Goal: Transaction & Acquisition: Download file/media

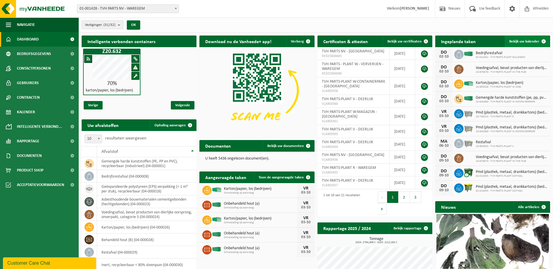
click at [545, 40] on span at bounding box center [544, 42] width 12 height 12
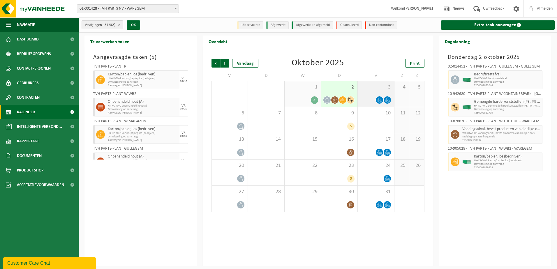
click at [367, 86] on span "3" at bounding box center [376, 87] width 31 height 6
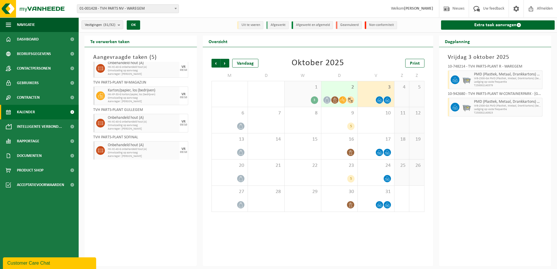
scroll to position [40, 0]
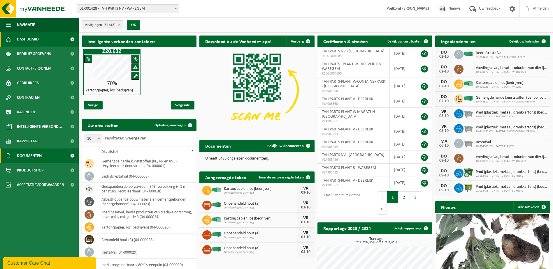
click at [27, 154] on span "Documenten" at bounding box center [29, 156] width 25 height 15
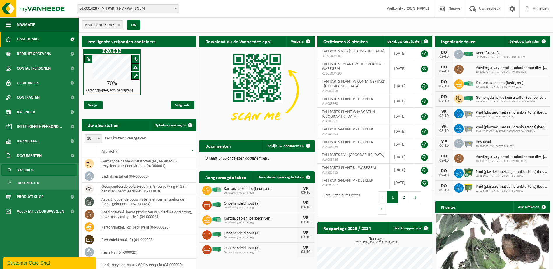
click at [28, 170] on span "Facturen" at bounding box center [25, 170] width 15 height 11
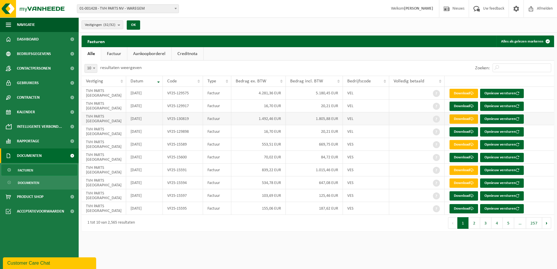
click at [468, 119] on link "Download" at bounding box center [464, 119] width 29 height 9
click at [459, 143] on link "Download" at bounding box center [464, 144] width 29 height 9
click at [463, 96] on link "Download" at bounding box center [464, 93] width 29 height 9
click at [474, 225] on button "2" at bounding box center [474, 223] width 11 height 12
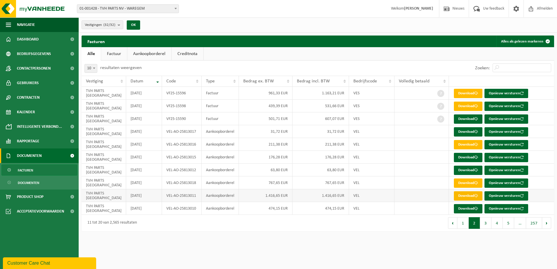
click at [464, 194] on link "Download" at bounding box center [468, 195] width 29 height 9
click at [115, 53] on link "Factuur" at bounding box center [114, 53] width 26 height 13
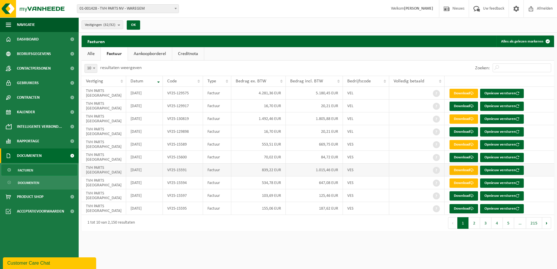
click at [464, 170] on link "Download" at bounding box center [464, 170] width 29 height 9
click at [477, 224] on button "2" at bounding box center [474, 223] width 11 height 12
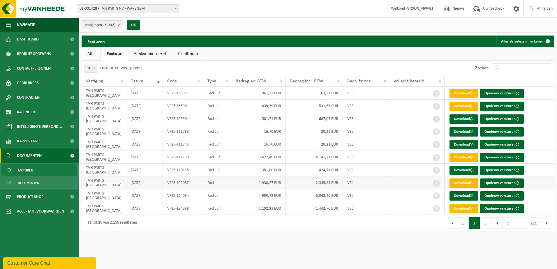
click at [471, 184] on span at bounding box center [472, 183] width 4 height 4
click at [486, 225] on button "3" at bounding box center [485, 223] width 11 height 12
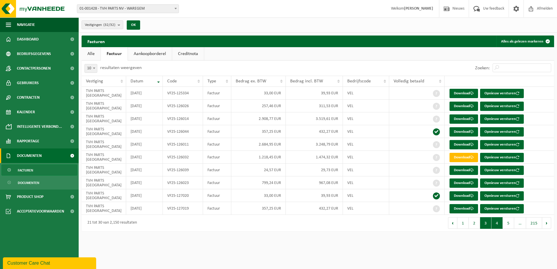
click at [502, 223] on button "4" at bounding box center [497, 223] width 11 height 12
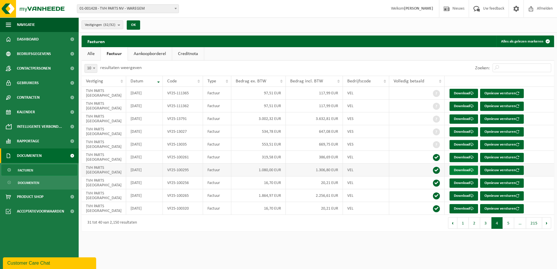
click at [453, 169] on link "Download" at bounding box center [464, 170] width 29 height 9
click at [461, 169] on link "Download" at bounding box center [464, 170] width 29 height 9
click at [462, 196] on link "Download" at bounding box center [464, 195] width 29 height 9
click at [507, 221] on button "5" at bounding box center [508, 223] width 11 height 12
click at [460, 104] on link "Download" at bounding box center [464, 106] width 29 height 9
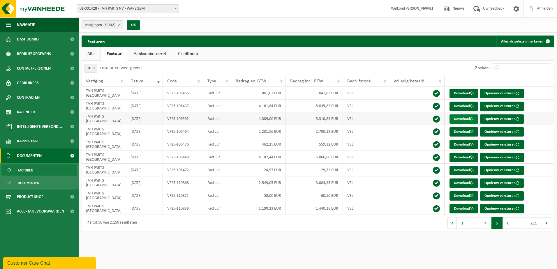
click at [459, 120] on link "Download" at bounding box center [464, 119] width 29 height 9
click at [458, 129] on link "Download" at bounding box center [464, 131] width 29 height 9
